Goal: Task Accomplishment & Management: Manage account settings

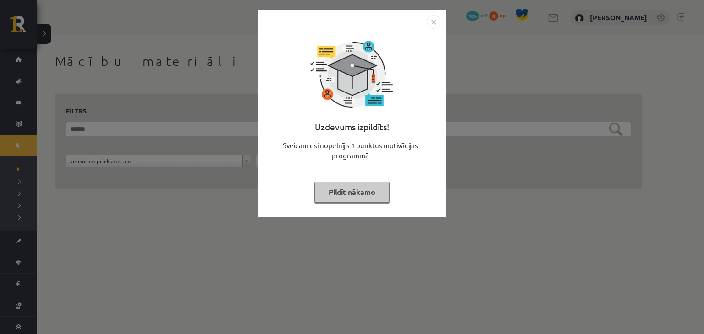
click at [433, 22] on img "Close" at bounding box center [433, 22] width 14 height 14
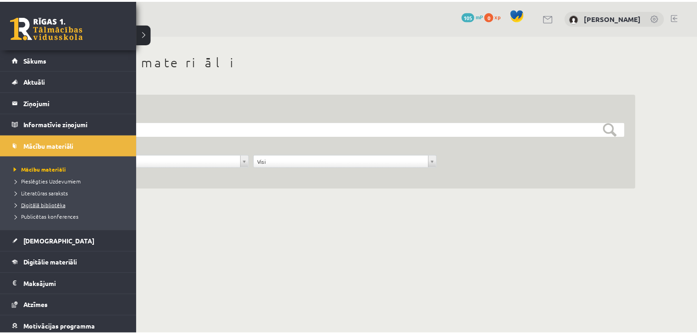
scroll to position [46, 0]
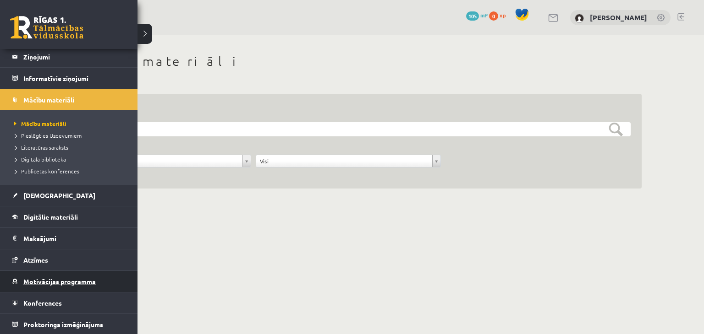
click at [31, 281] on span "Motivācijas programma" at bounding box center [59, 282] width 72 height 8
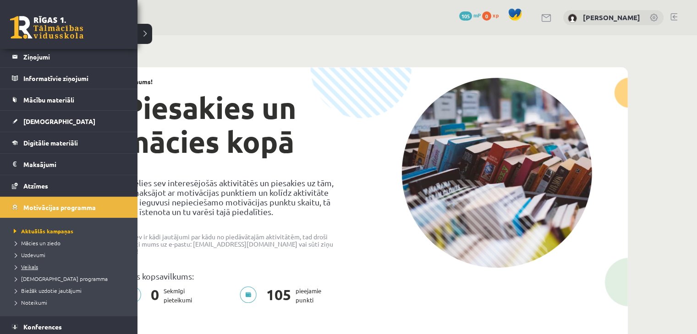
click at [33, 266] on span "Veikals" at bounding box center [24, 266] width 27 height 7
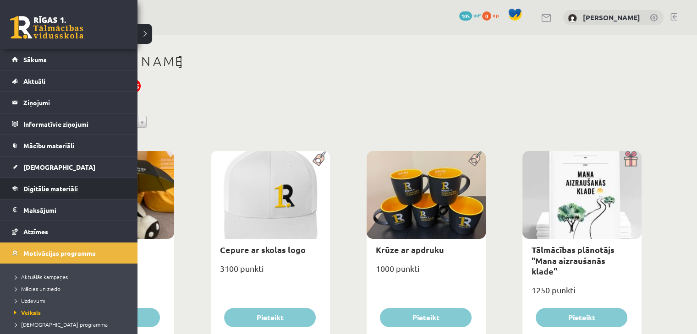
click at [50, 189] on span "Digitālie materiāli" at bounding box center [50, 189] width 55 height 8
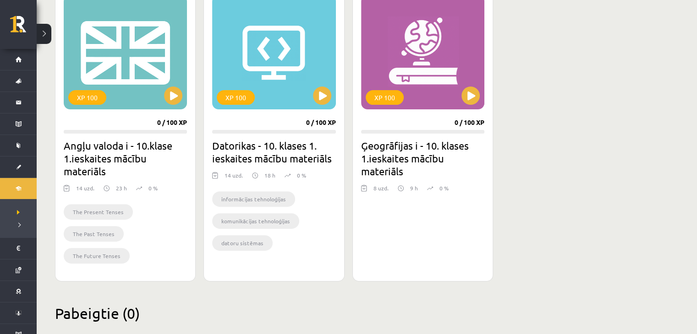
scroll to position [292, 0]
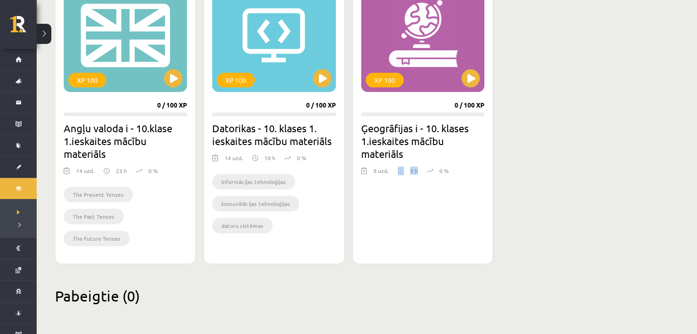
drag, startPoint x: 416, startPoint y: 170, endPoint x: 394, endPoint y: 168, distance: 21.6
click at [394, 168] on div "8 uzd. 9 h 0 %" at bounding box center [422, 174] width 123 height 14
click at [394, 185] on div at bounding box center [422, 185] width 123 height 11
click at [468, 79] on button at bounding box center [470, 78] width 18 height 18
click at [396, 79] on div "XP 100" at bounding box center [385, 80] width 38 height 15
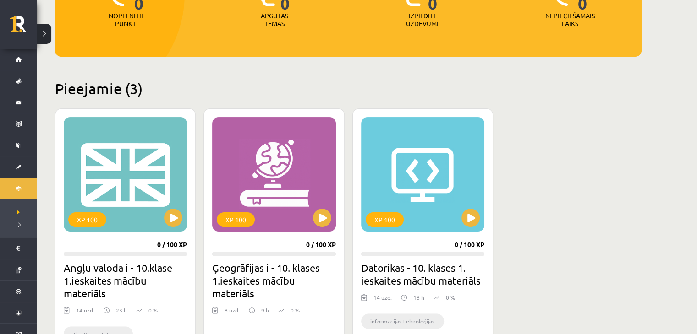
scroll to position [213, 0]
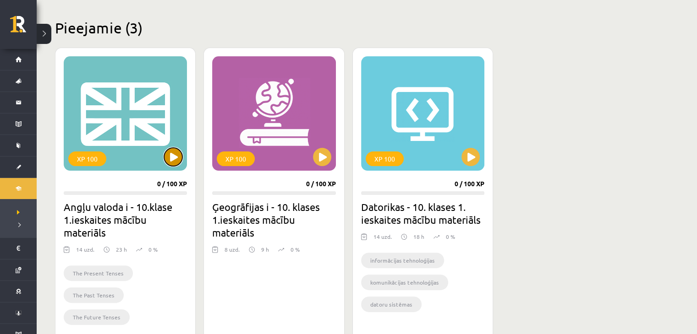
click at [176, 153] on button at bounding box center [173, 157] width 18 height 18
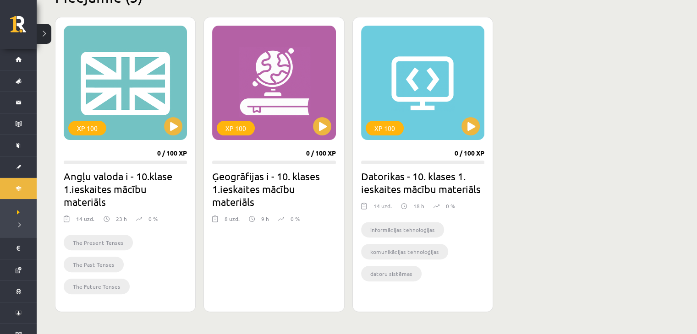
scroll to position [275, 0]
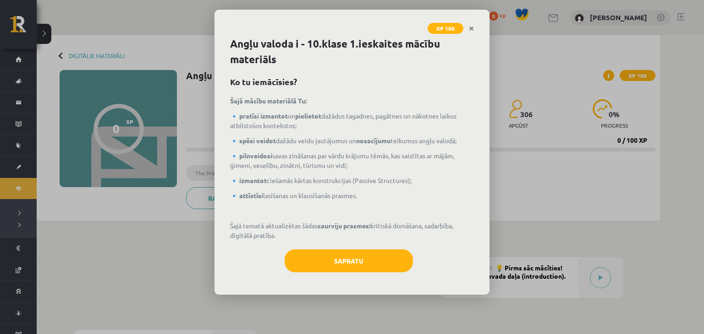
drag, startPoint x: 242, startPoint y: 115, endPoint x: 300, endPoint y: 125, distance: 59.5
click at [300, 125] on p "🔹 pratīsi izmantot un pielietot dažādus tagadnes, pagātnes un nākotnes laikus a…" at bounding box center [352, 120] width 244 height 19
click at [317, 126] on p "🔹 pratīsi izmantot un pielietot dažādus tagadnes, pagātnes un nākotnes laikus a…" at bounding box center [352, 120] width 244 height 19
click at [319, 281] on div "Angļu valoda i - 10.klase 1.ieskaites mācību materiāls Ko tu iemācīsies? Šajā m…" at bounding box center [351, 165] width 275 height 259
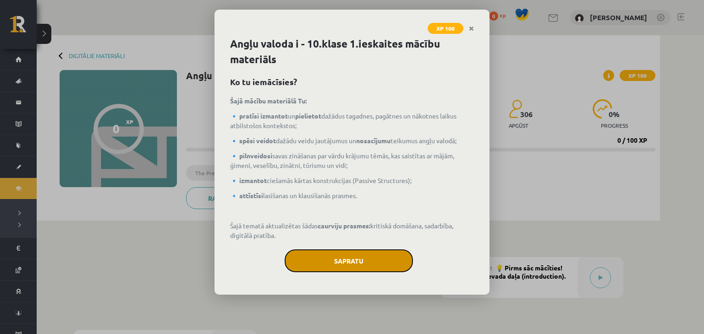
click at [326, 262] on button "Sapratu" at bounding box center [348, 261] width 128 height 23
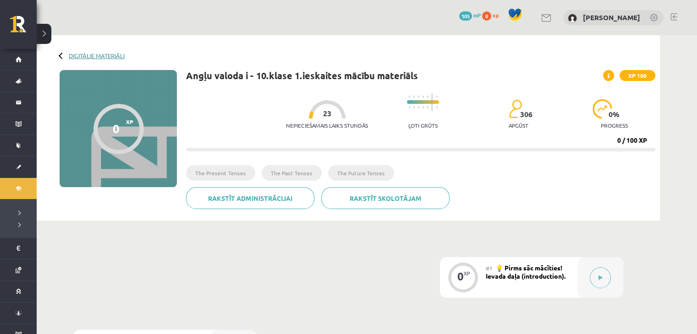
click at [123, 56] on link "Digitālie materiāli" at bounding box center [97, 55] width 56 height 7
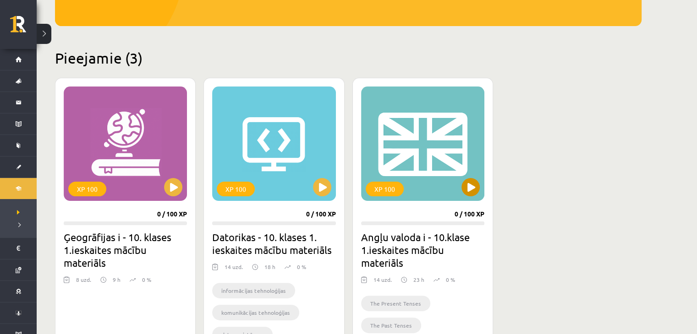
scroll to position [213, 0]
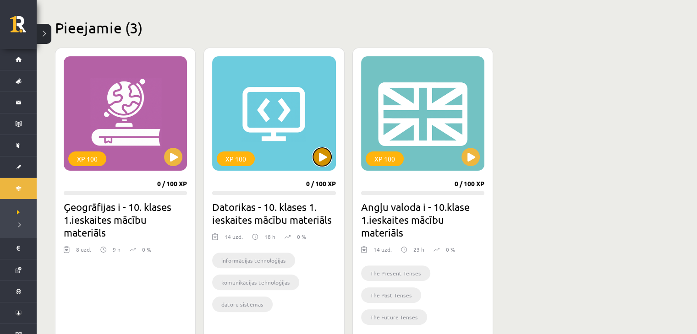
click at [322, 159] on button at bounding box center [322, 157] width 18 height 18
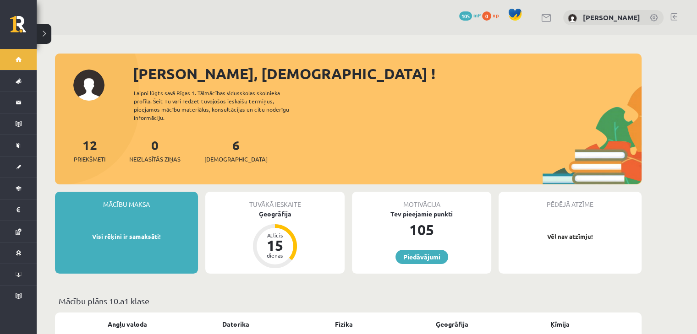
click at [648, 14] on div "[PERSON_NAME]" at bounding box center [613, 18] width 100 height 16
click at [658, 17] on link at bounding box center [653, 18] width 9 height 9
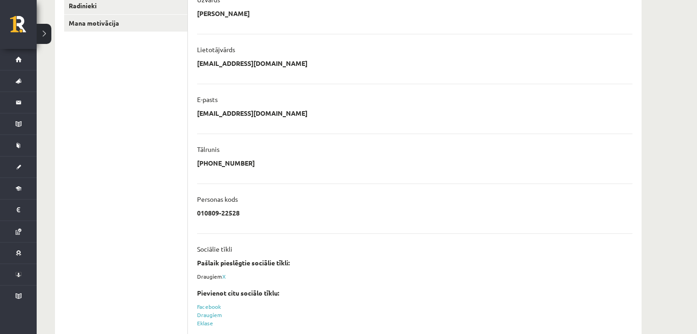
scroll to position [247, 0]
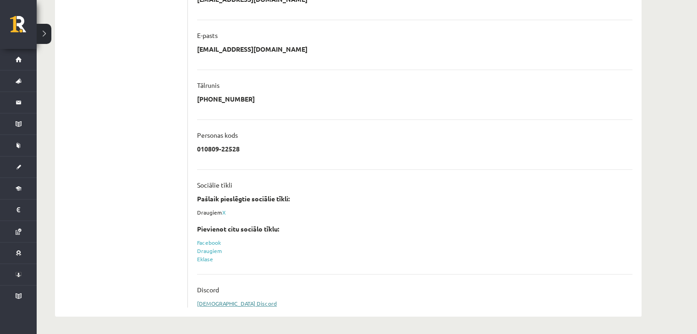
click at [224, 305] on link "[DEMOGRAPHIC_DATA] Discord" at bounding box center [237, 303] width 80 height 7
